Goal: Obtain resource: Obtain resource

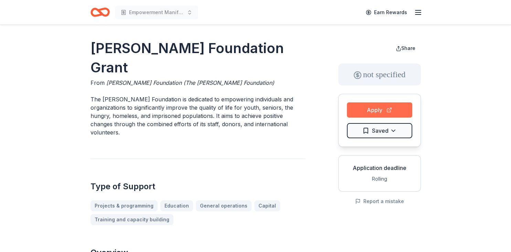
click at [371, 110] on button "Apply" at bounding box center [379, 109] width 65 height 15
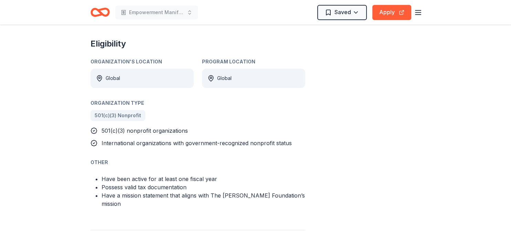
scroll to position [275, 0]
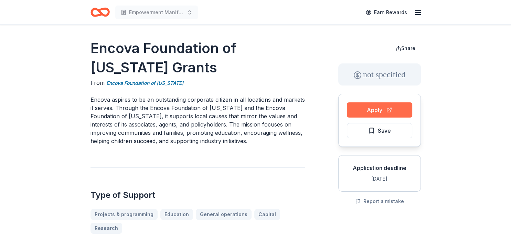
click at [362, 111] on button "Apply" at bounding box center [379, 109] width 65 height 15
drag, startPoint x: 91, startPoint y: 48, endPoint x: 250, endPoint y: 65, distance: 160.1
click at [250, 65] on h1 "Encova Foundation of West Virginia Grants" at bounding box center [198, 58] width 215 height 39
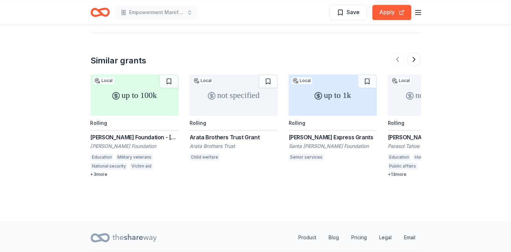
scroll to position [716, 0]
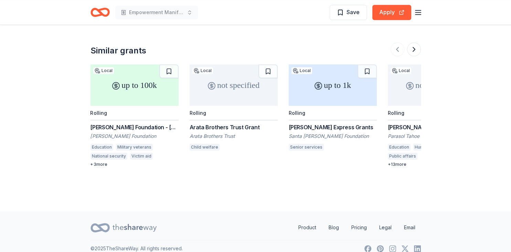
click at [306, 123] on div "Milton Brown Express Grants Santa Barbara Foundation Senior services" at bounding box center [333, 138] width 88 height 30
click at [248, 123] on div "Arata Brothers Trust Grant" at bounding box center [234, 127] width 88 height 8
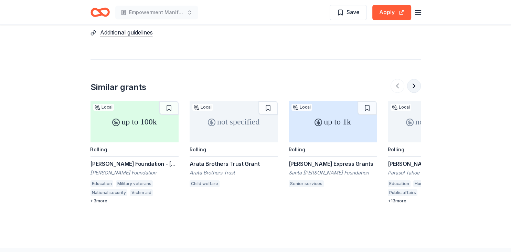
click at [412, 79] on button at bounding box center [414, 86] width 14 height 14
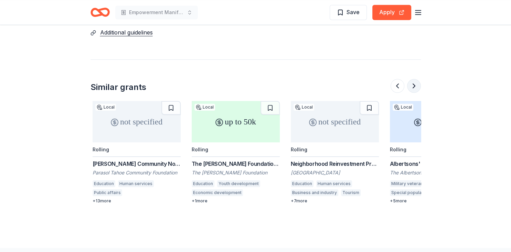
scroll to position [0, 297]
